Goal: Information Seeking & Learning: Learn about a topic

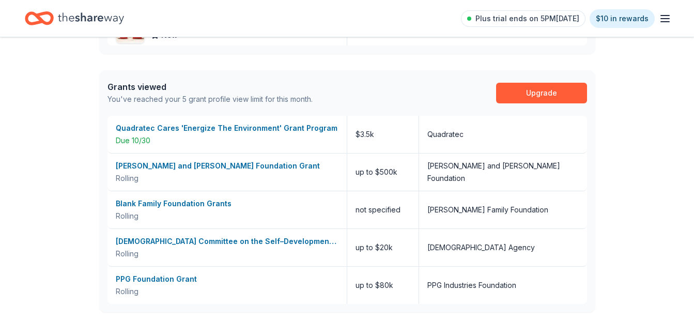
scroll to position [522, 0]
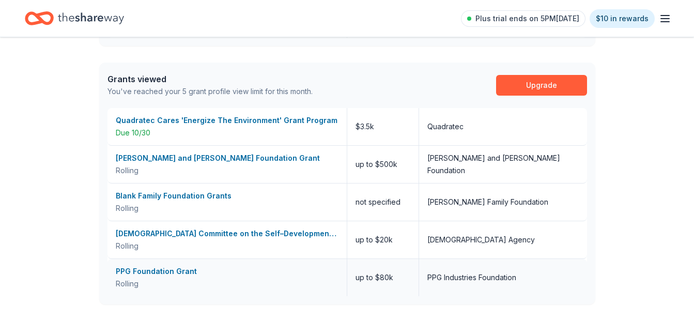
click at [164, 269] on div "PPG Foundation Grant" at bounding box center [227, 271] width 223 height 12
click at [209, 158] on div "John A. and Marlene L. Boll Foundation Grant" at bounding box center [227, 158] width 223 height 12
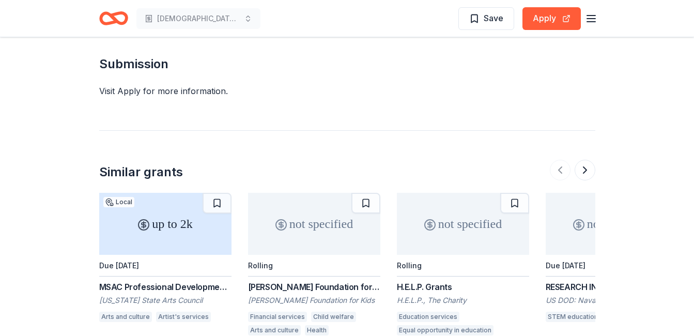
scroll to position [831, 0]
